Goal: Find specific page/section: Find specific page/section

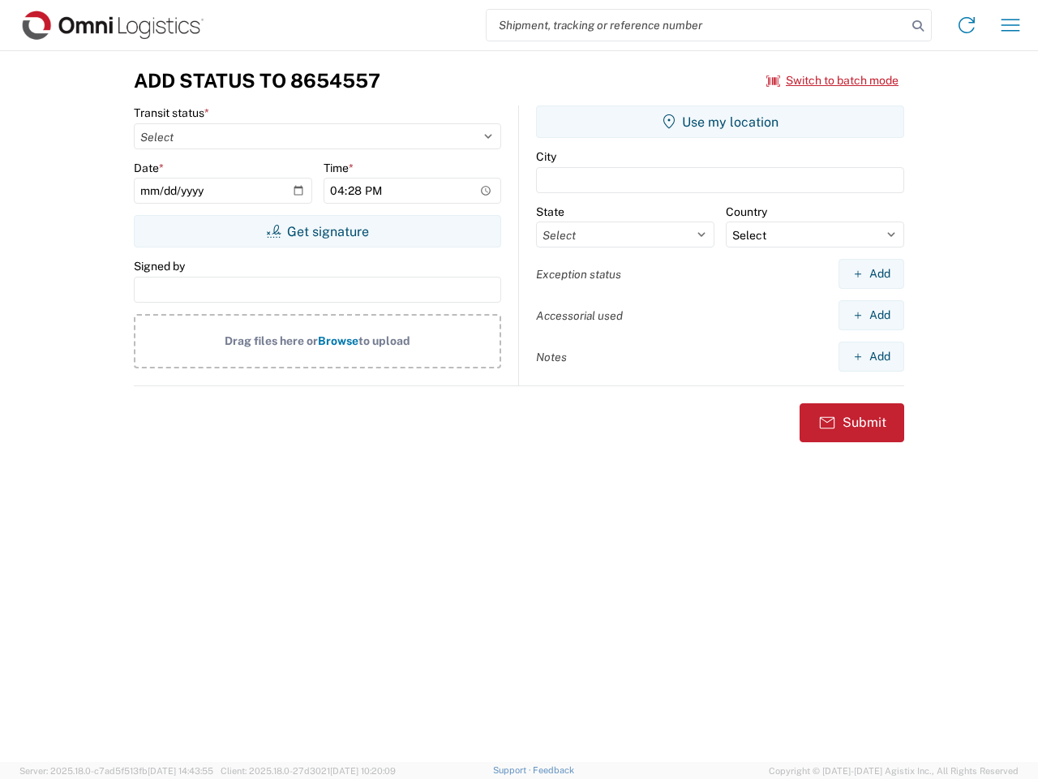
click at [697, 25] on input "search" at bounding box center [697, 25] width 420 height 31
click at [918, 26] on icon at bounding box center [918, 26] width 23 height 23
click at [967, 25] on icon at bounding box center [967, 25] width 26 height 26
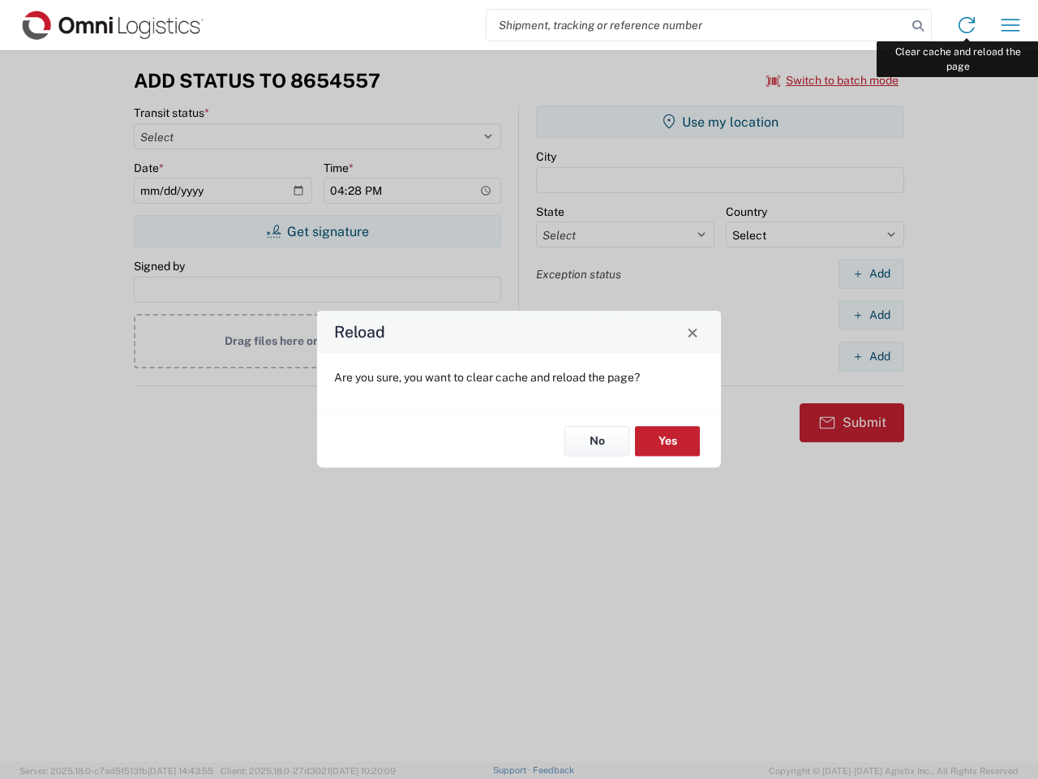
click at [1010, 25] on div "Reload Are you sure, you want to clear cache and reload the page? No Yes" at bounding box center [519, 389] width 1038 height 779
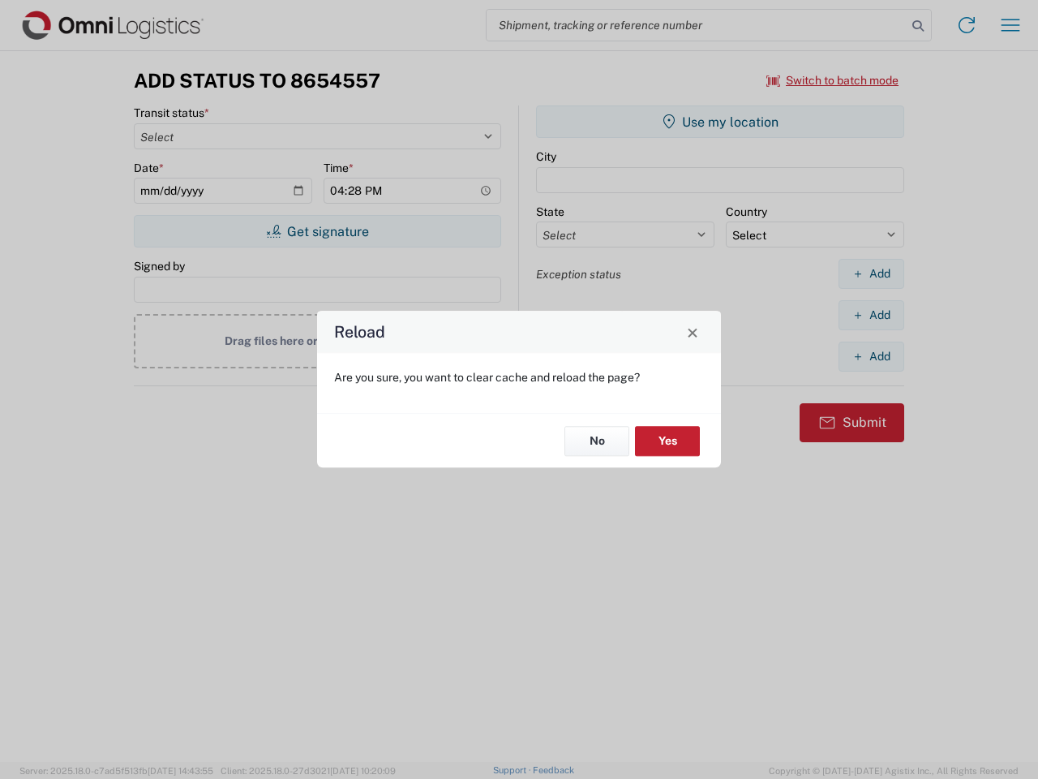
click at [833, 80] on div "Reload Are you sure, you want to clear cache and reload the page? No Yes" at bounding box center [519, 389] width 1038 height 779
click at [317, 231] on div "Reload Are you sure, you want to clear cache and reload the page? No Yes" at bounding box center [519, 389] width 1038 height 779
click at [720, 122] on div "Reload Are you sure, you want to clear cache and reload the page? No Yes" at bounding box center [519, 389] width 1038 height 779
click at [871, 273] on div "Reload Are you sure, you want to clear cache and reload the page? No Yes" at bounding box center [519, 389] width 1038 height 779
click at [871, 315] on div "Reload Are you sure, you want to clear cache and reload the page? No Yes" at bounding box center [519, 389] width 1038 height 779
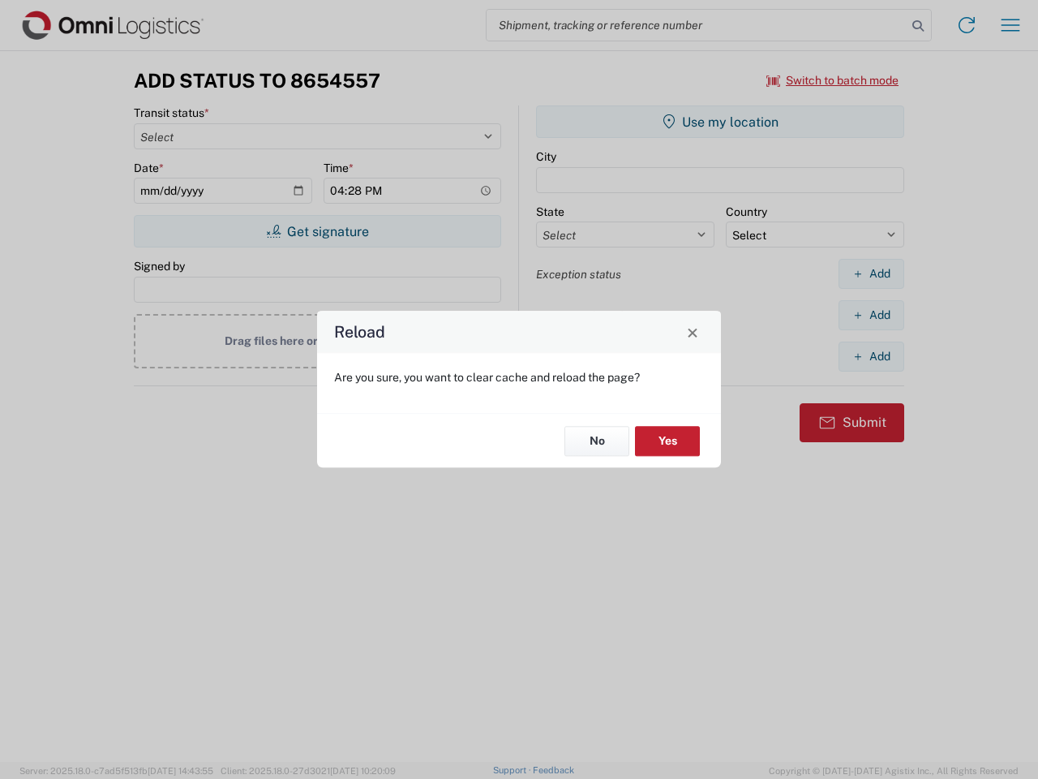
click at [871, 356] on div "Reload Are you sure, you want to clear cache and reload the page? No Yes" at bounding box center [519, 389] width 1038 height 779
